Goal: Task Accomplishment & Management: Manage account settings

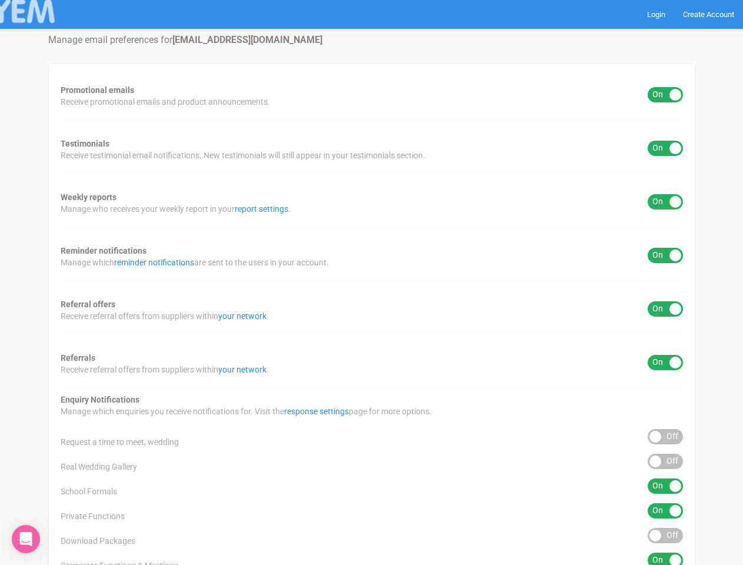
click at [371, 282] on div "Promotional emails ON OFF Receive promotional emails and product announcements.…" at bounding box center [371, 437] width 647 height 749
click at [665, 95] on div "ON OFF" at bounding box center [665, 94] width 35 height 15
click at [665, 148] on div "ON OFF" at bounding box center [665, 148] width 35 height 15
click at [665, 202] on div "ON OFF" at bounding box center [665, 201] width 35 height 15
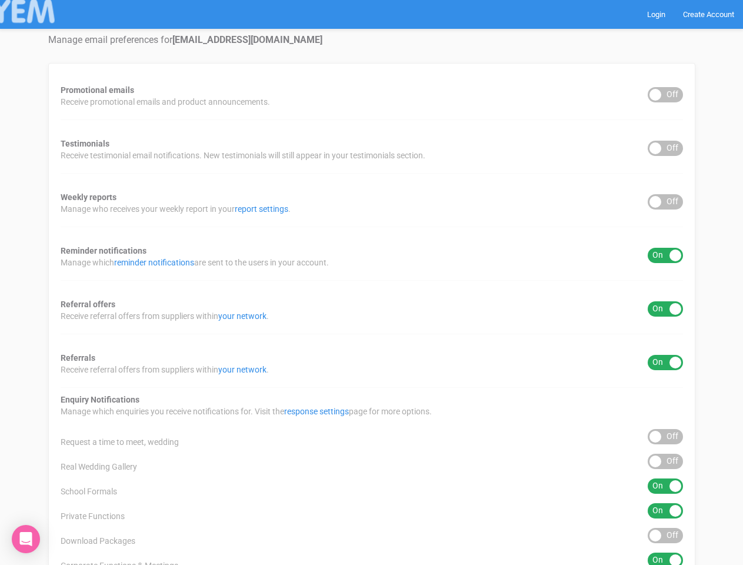
click at [665, 255] on div "ON OFF" at bounding box center [665, 255] width 35 height 15
click at [665, 309] on div "ON OFF" at bounding box center [665, 308] width 35 height 15
click at [665, 362] on div "ON OFF" at bounding box center [665, 362] width 35 height 15
click at [665, 437] on div "ON OFF" at bounding box center [665, 436] width 35 height 15
click at [665, 461] on div "ON OFF" at bounding box center [665, 461] width 35 height 15
